Goal: Task Accomplishment & Management: Use online tool/utility

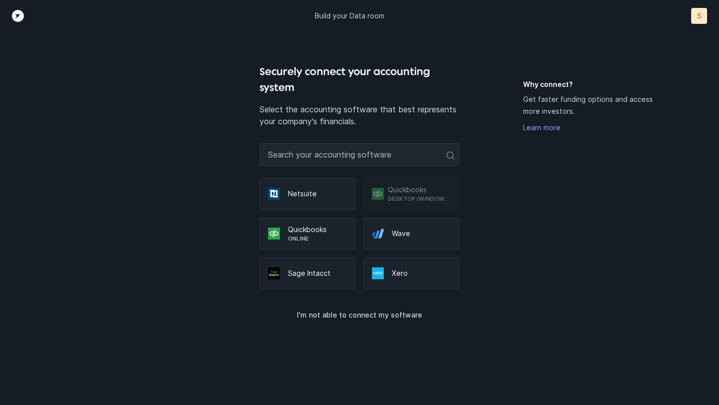
click at [293, 229] on p "Quickbooks" at bounding box center [317, 230] width 59 height 10
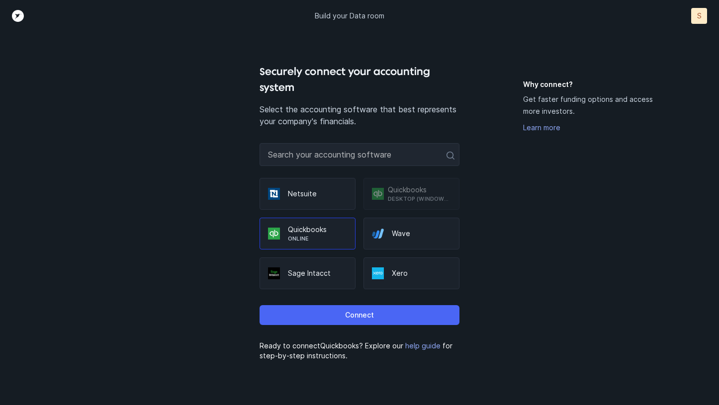
click at [343, 311] on button "Connect" at bounding box center [359, 315] width 200 height 20
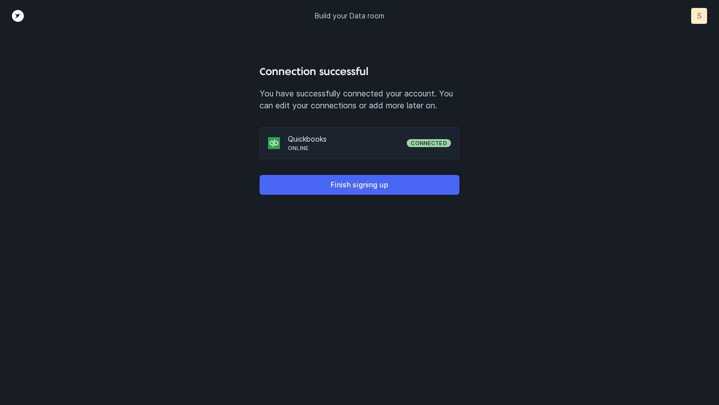
click at [359, 180] on p "Finish signing up" at bounding box center [360, 185] width 58 height 12
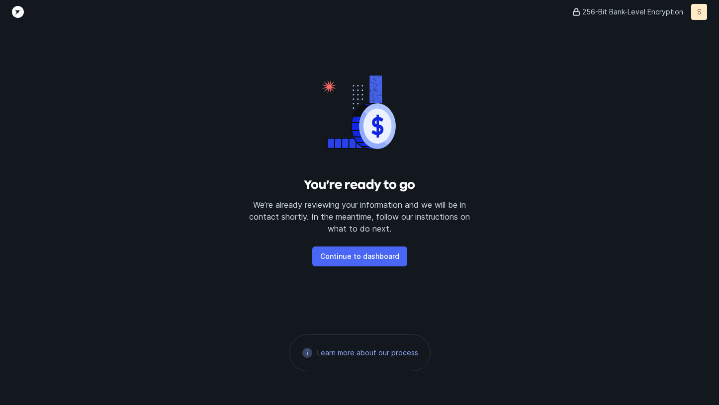
click at [367, 252] on p "Continue to dashboard" at bounding box center [359, 257] width 79 height 12
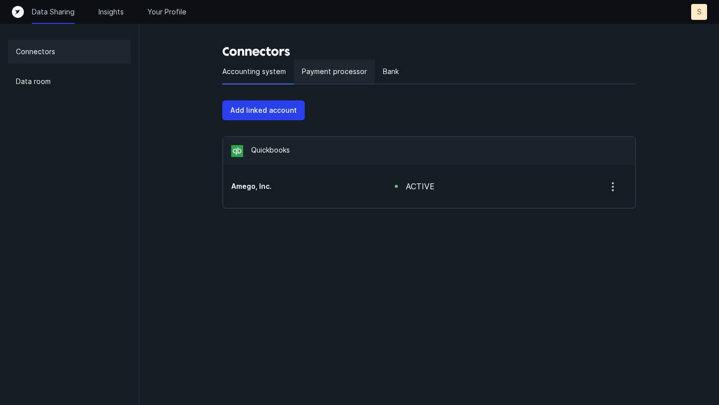
click at [331, 77] on p "Payment processor" at bounding box center [334, 72] width 65 height 12
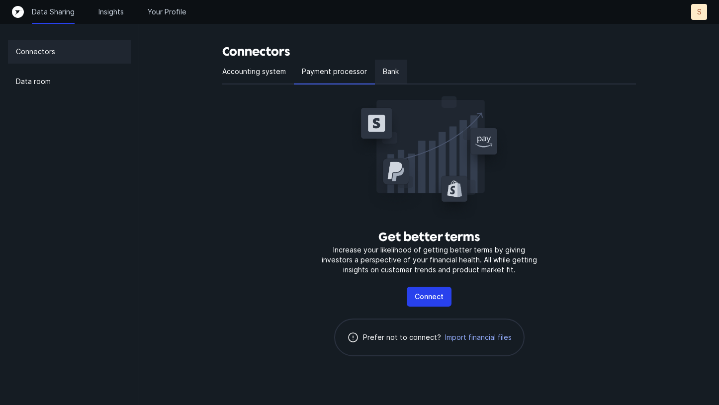
click at [385, 77] on p "Bank" at bounding box center [391, 72] width 16 height 12
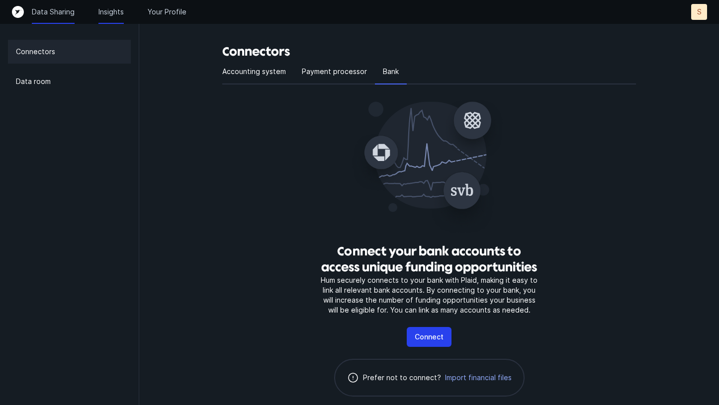
click at [109, 16] on p "Insights" at bounding box center [110, 12] width 25 height 10
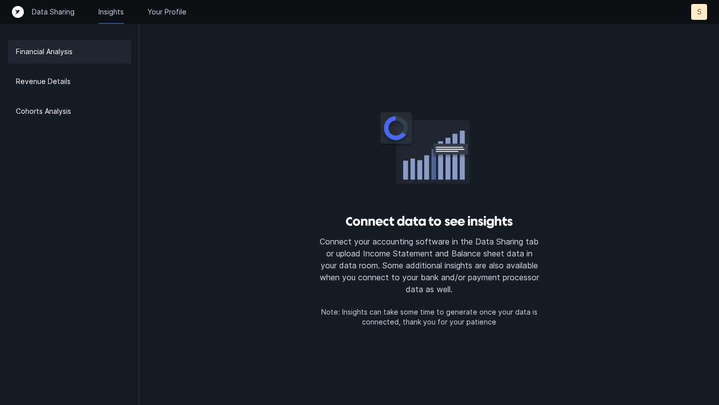
click at [64, 59] on div "Financial Analysis" at bounding box center [69, 52] width 123 height 24
click at [59, 83] on p "Revenue Details" at bounding box center [43, 82] width 55 height 12
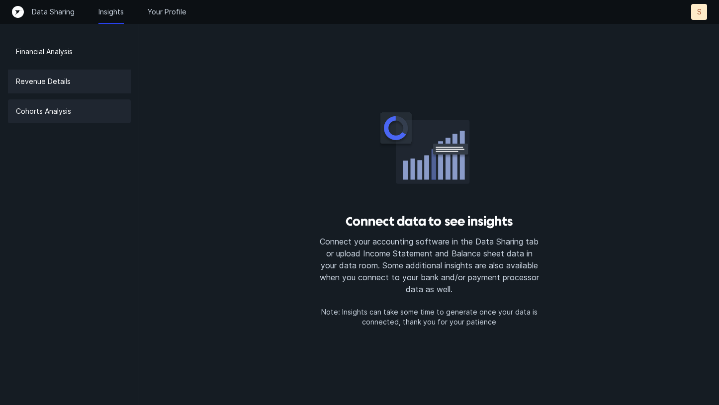
click at [65, 119] on div "Cohorts Analysis" at bounding box center [69, 111] width 123 height 24
click at [178, 10] on p "Your Profile" at bounding box center [167, 12] width 39 height 10
